Goal: Information Seeking & Learning: Understand process/instructions

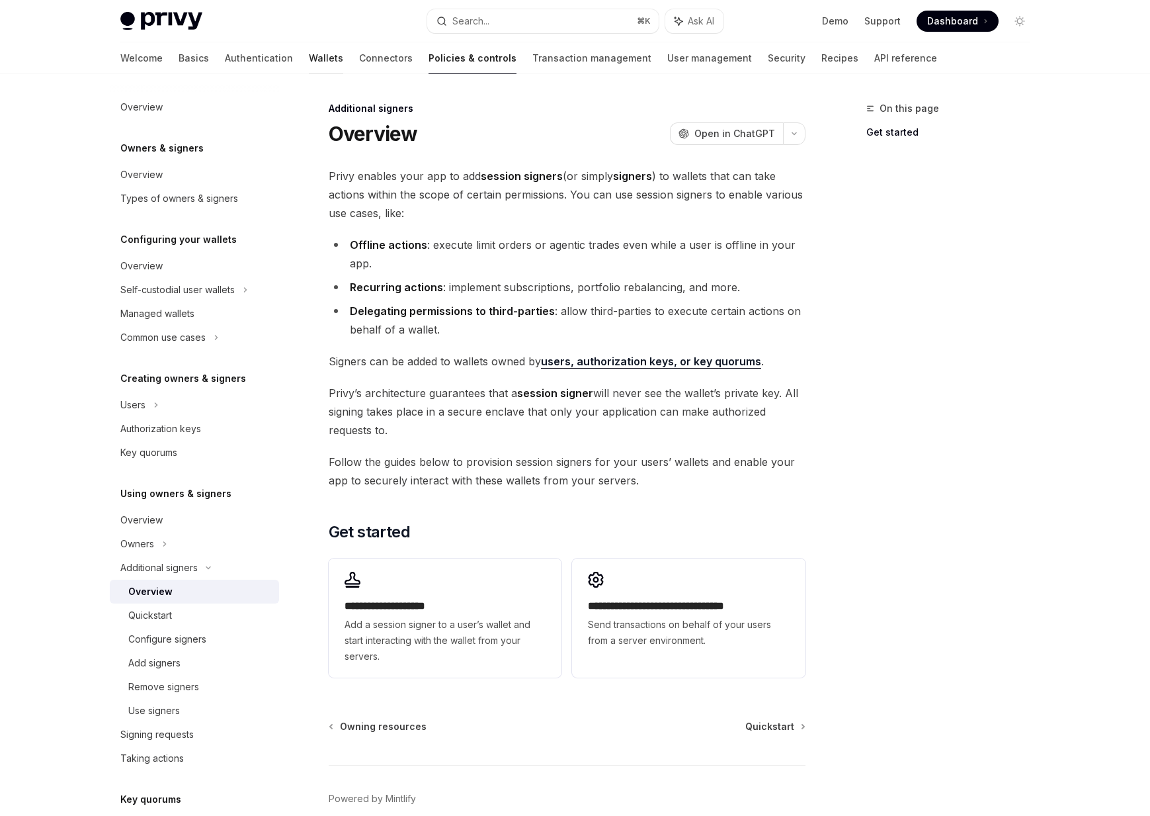
click at [309, 61] on link "Wallets" at bounding box center [326, 58] width 34 height 32
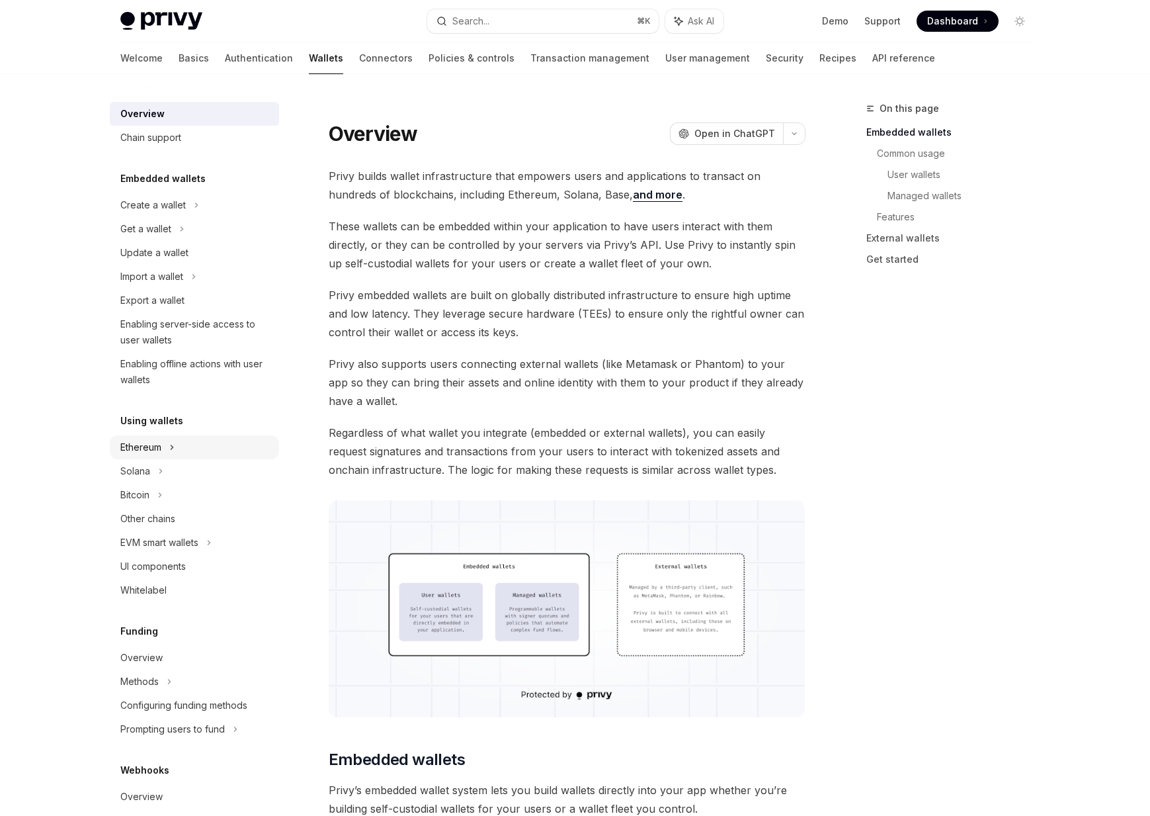
click at [148, 443] on div "Ethereum" at bounding box center [140, 447] width 41 height 16
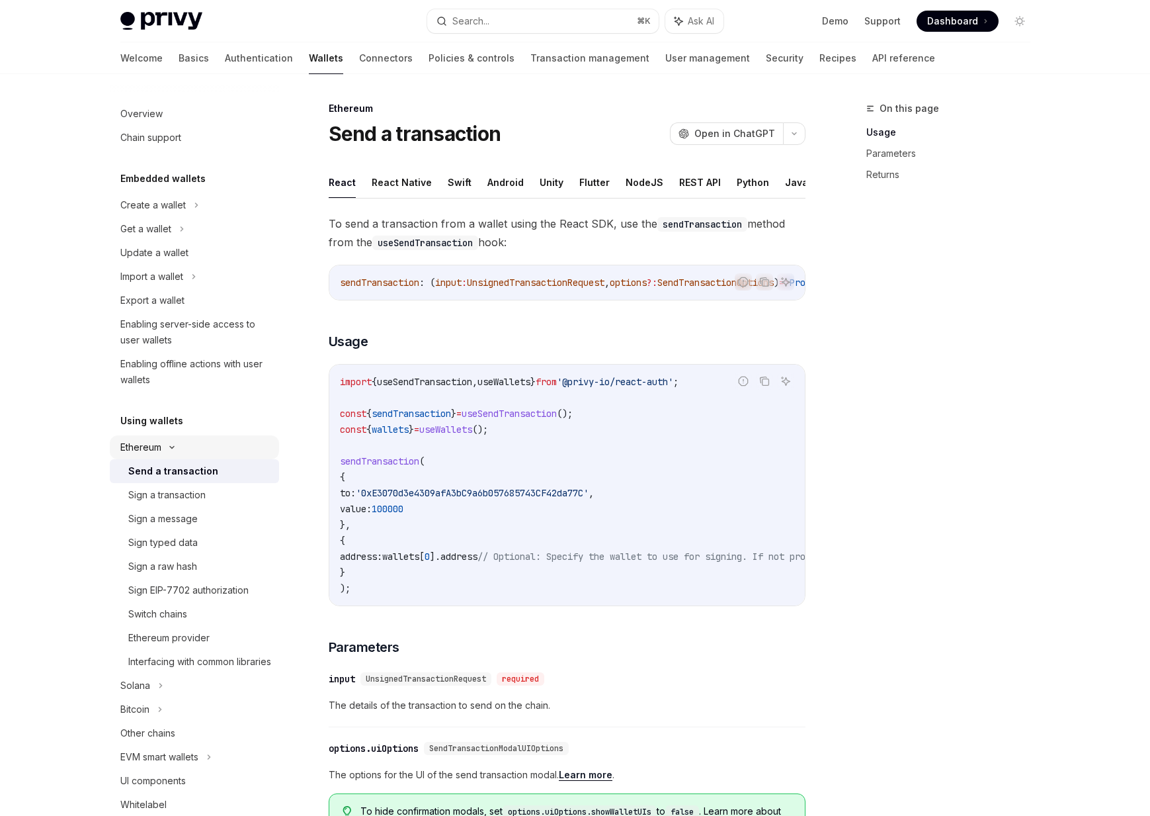
click at [159, 444] on div "Ethereum" at bounding box center [140, 447] width 41 height 16
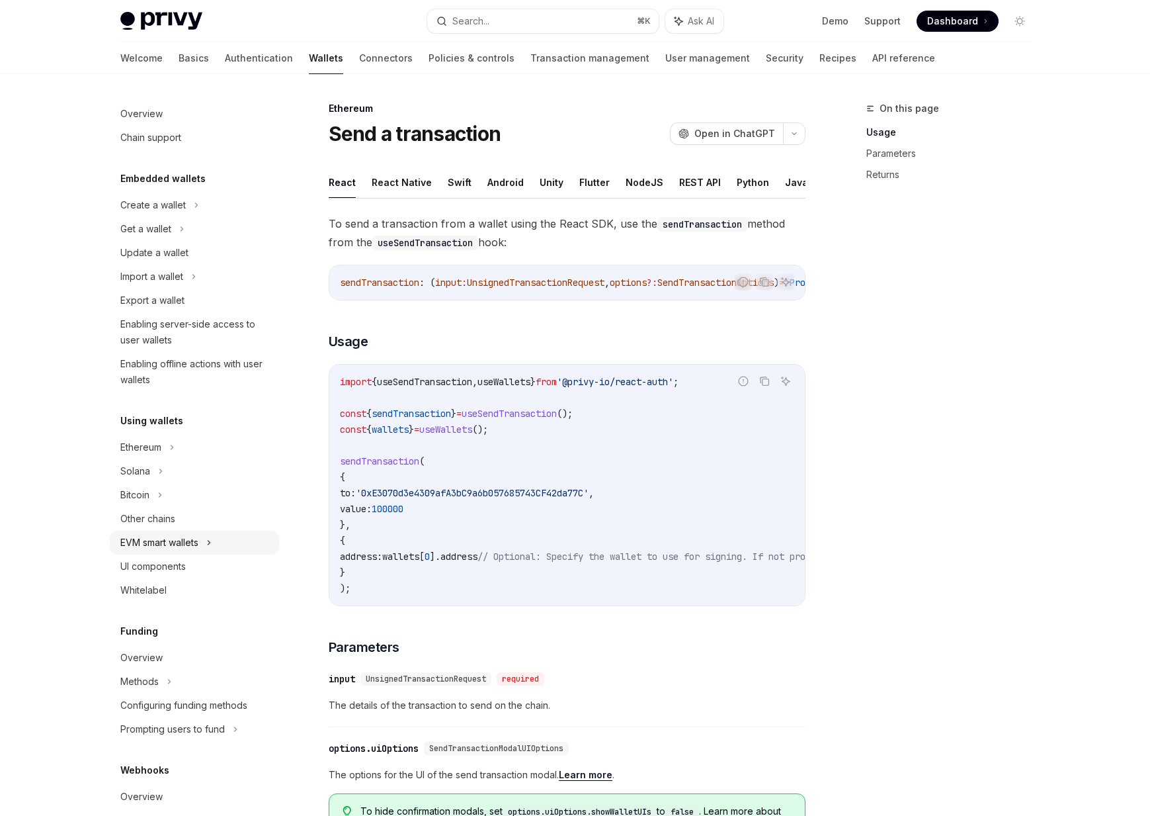
click at [153, 539] on div "EVM smart wallets" at bounding box center [159, 542] width 78 height 16
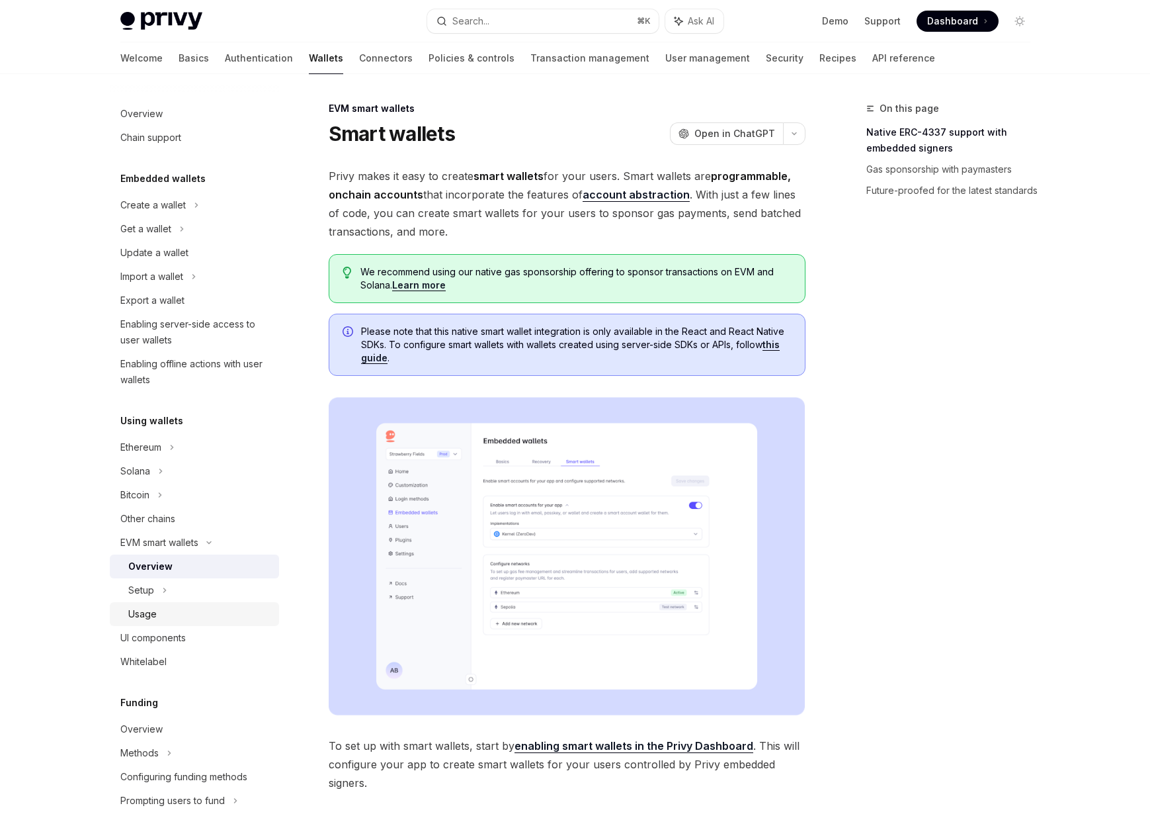
click at [151, 614] on div "Usage" at bounding box center [142, 614] width 28 height 16
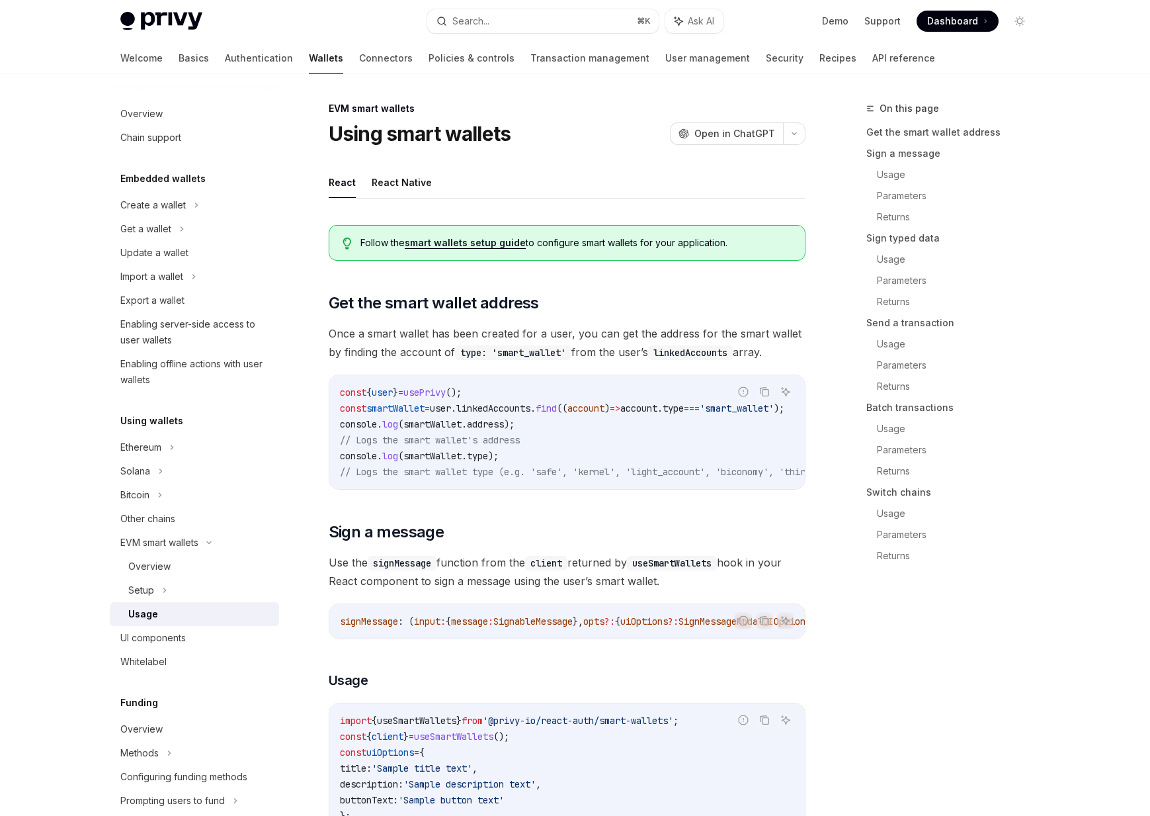
type textarea "*"
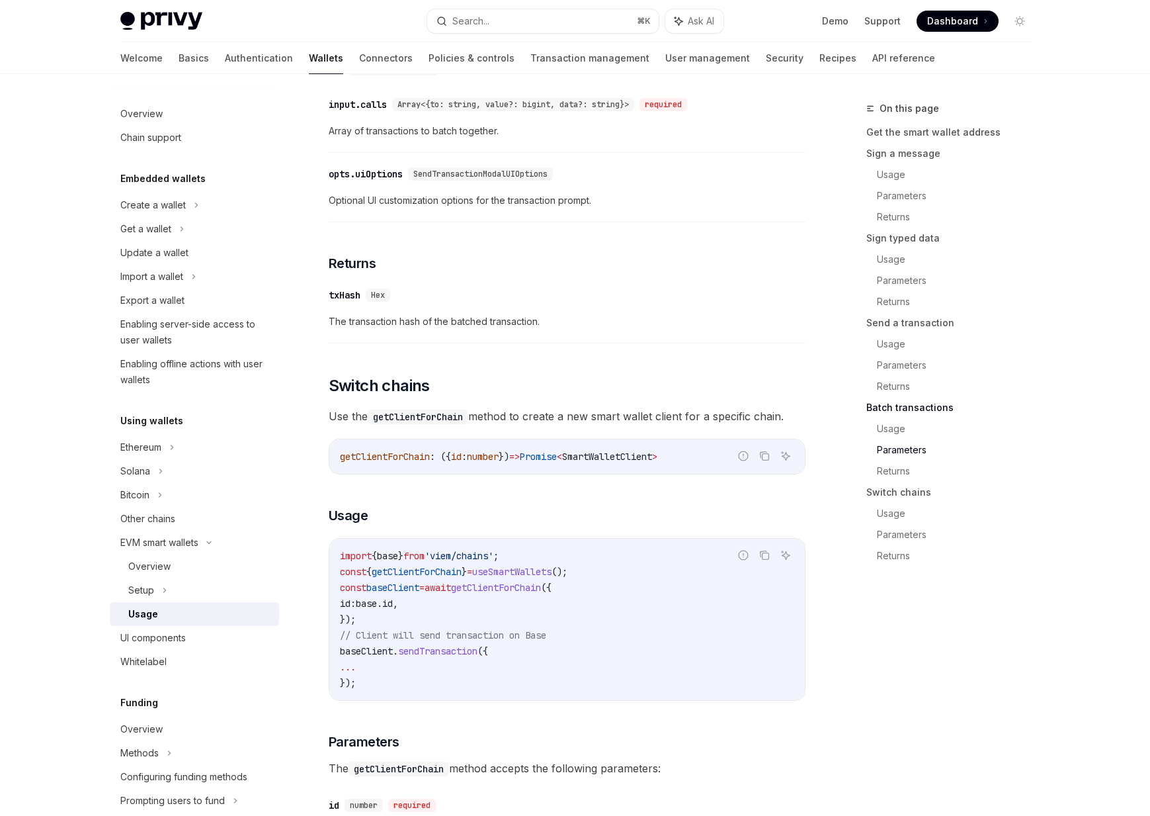
scroll to position [3865, 0]
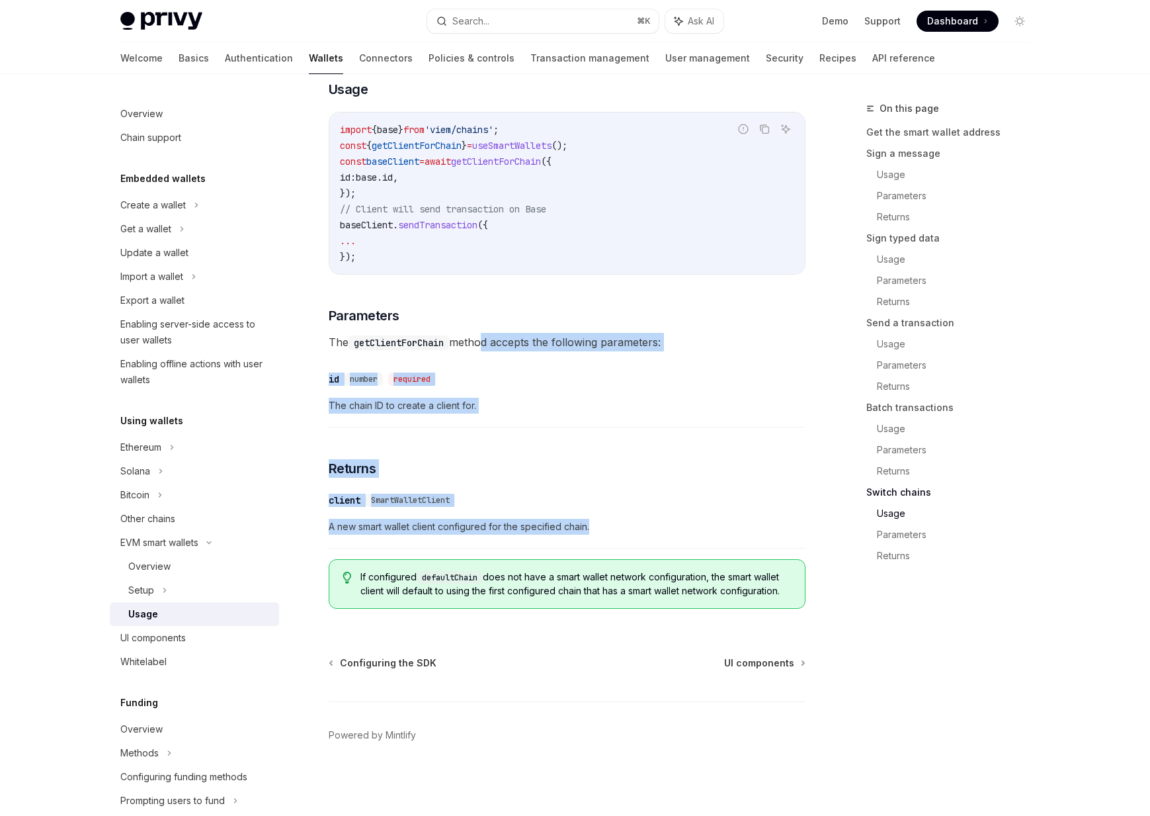
drag, startPoint x: 529, startPoint y: 547, endPoint x: 486, endPoint y: 338, distance: 213.4
click at [486, 338] on span "The getClientForChain method accepts the following parameters:" at bounding box center [567, 342] width 477 height 19
drag, startPoint x: 486, startPoint y: 338, endPoint x: 505, endPoint y: 475, distance: 138.2
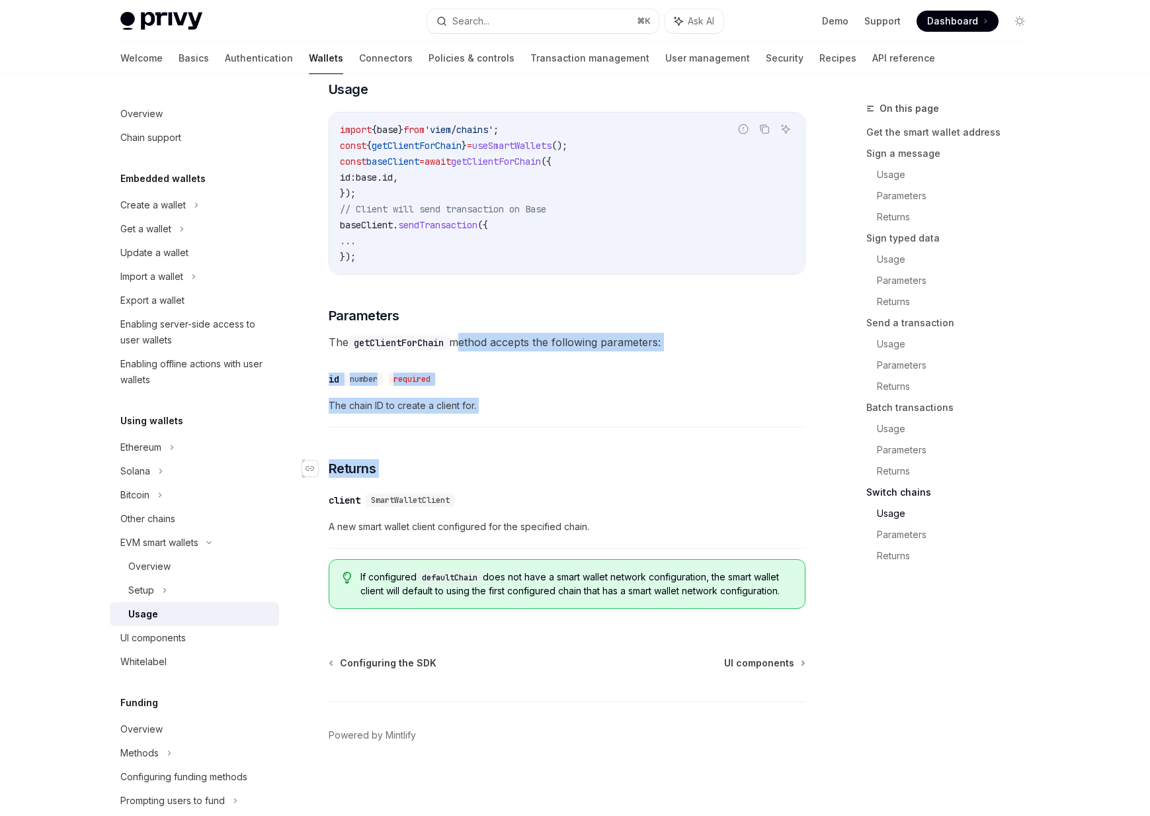
click at [505, 475] on h3 "​ Returns" at bounding box center [567, 468] width 477 height 19
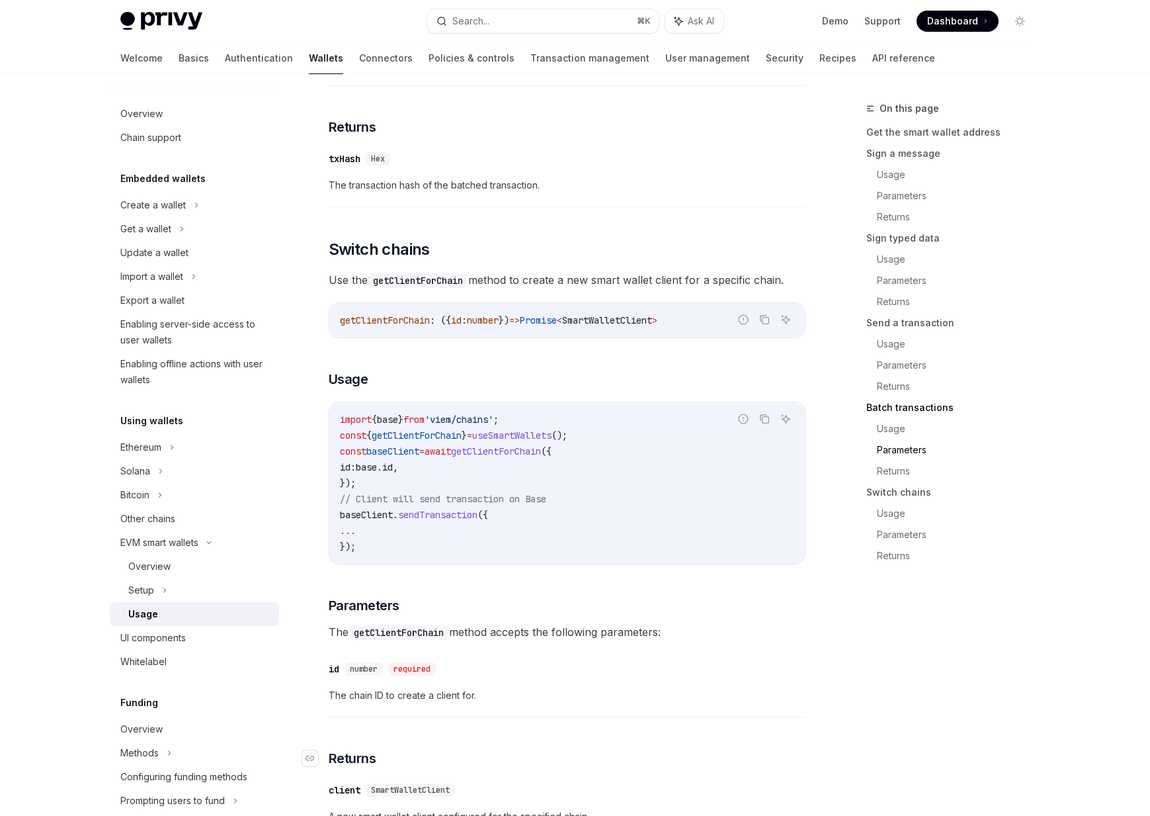
scroll to position [3510, 0]
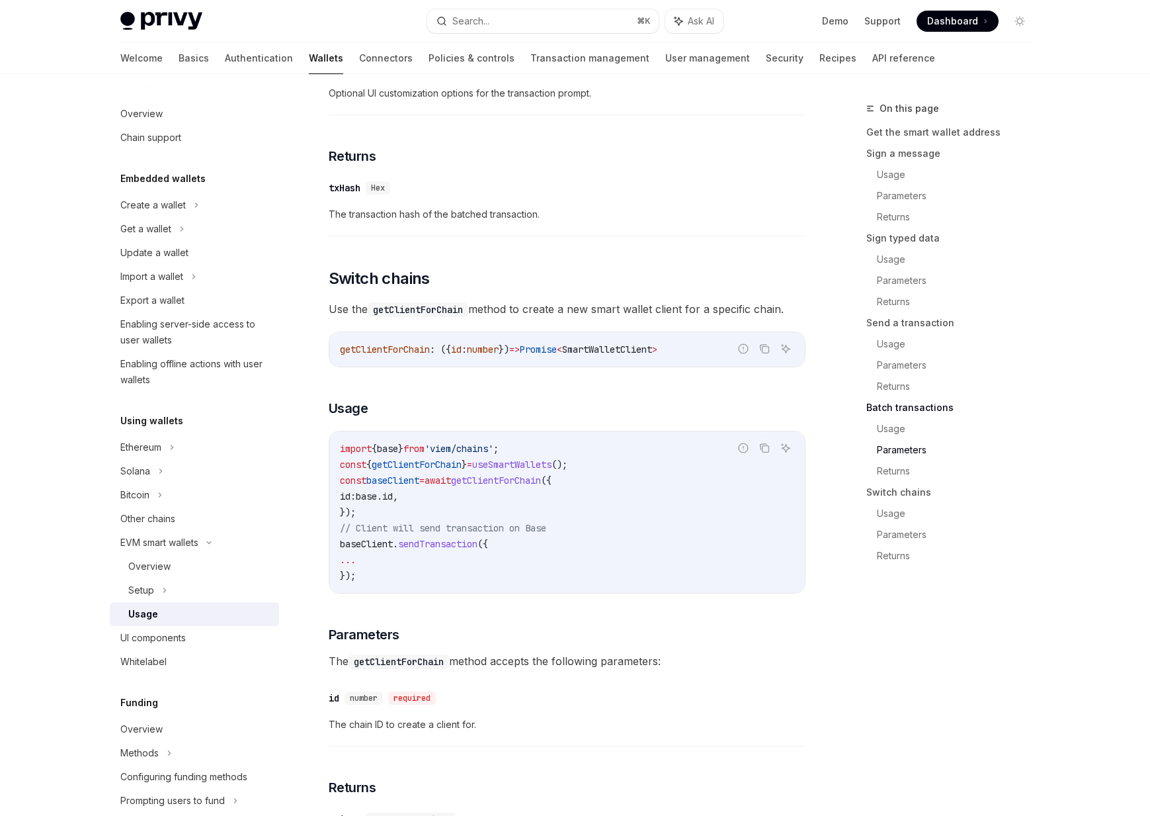
drag, startPoint x: 347, startPoint y: 347, endPoint x: 450, endPoint y: 347, distance: 103.8
click at [450, 318] on span "Use the getClientForChain method to create a new smart wallet client for a spec…" at bounding box center [567, 309] width 477 height 19
click at [498, 318] on span "Use the getClientForChain method to create a new smart wallet client for a spec…" at bounding box center [567, 309] width 477 height 19
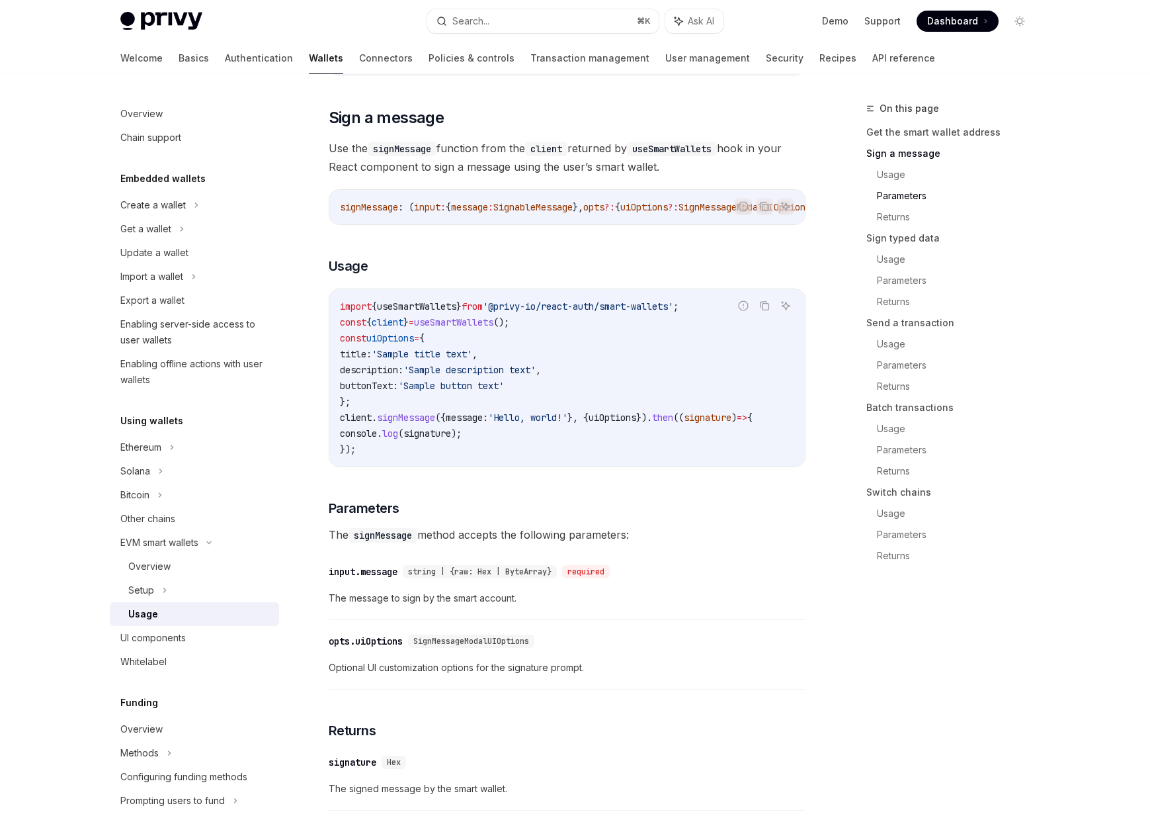
scroll to position [0, 0]
